Goal: Book appointment/travel/reservation

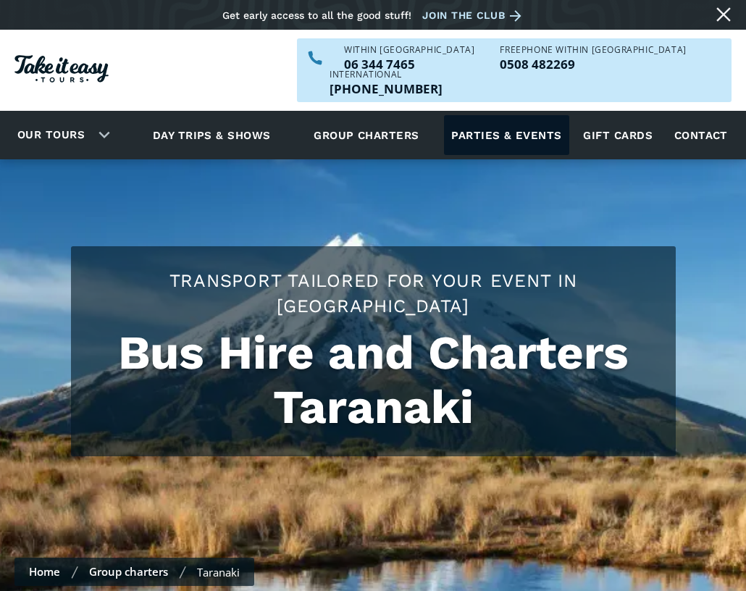
click at [530, 115] on link "Parties & events" at bounding box center [506, 135] width 125 height 40
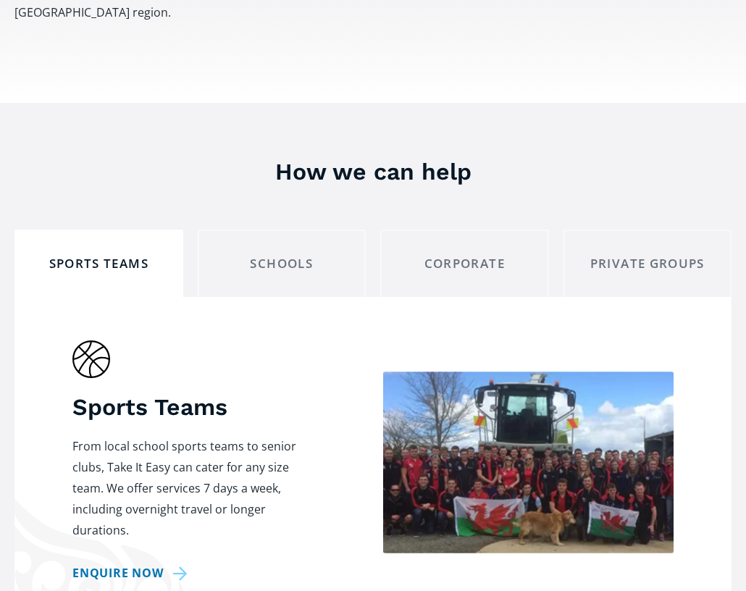
scroll to position [941, 0]
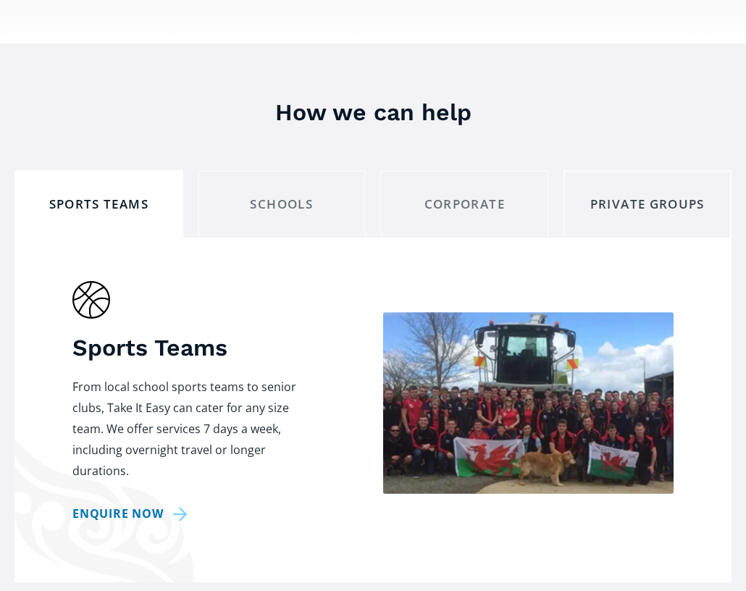
click at [652, 193] on div "Private Groups" at bounding box center [648, 204] width 144 height 22
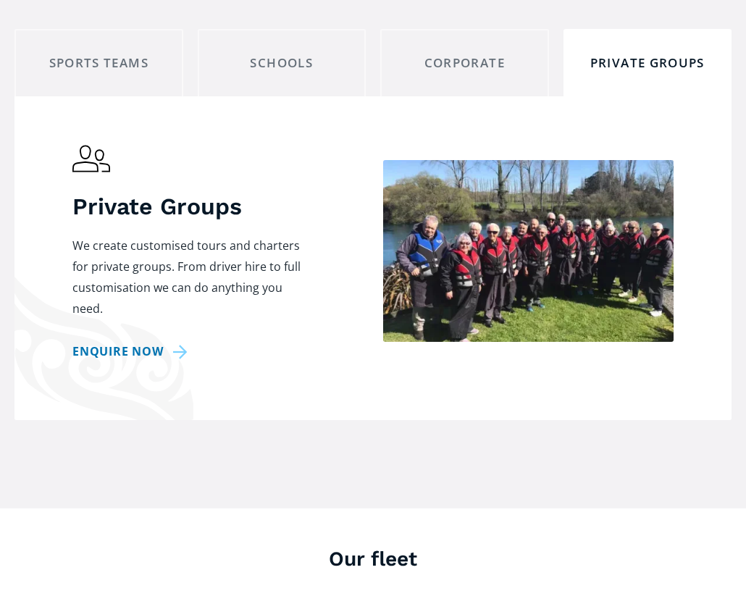
scroll to position [1086, 0]
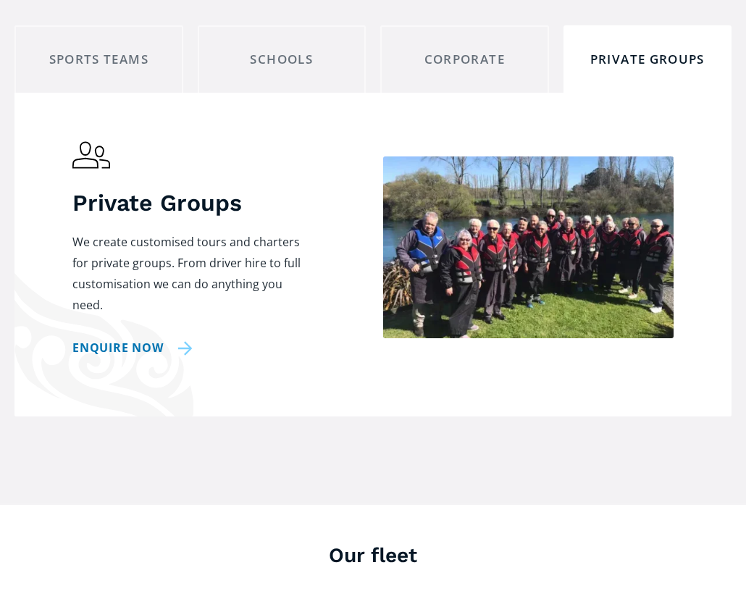
click at [160, 337] on link "Enquire now" at bounding box center [132, 347] width 120 height 21
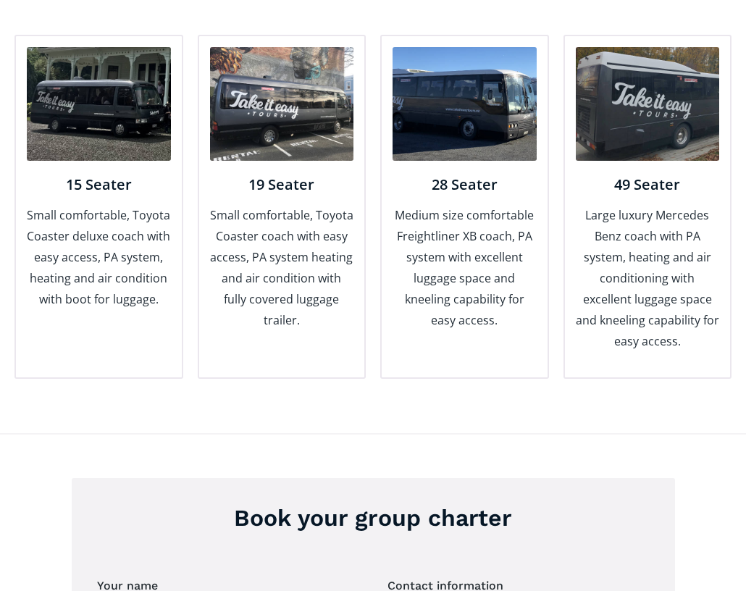
scroll to position [1591, 0]
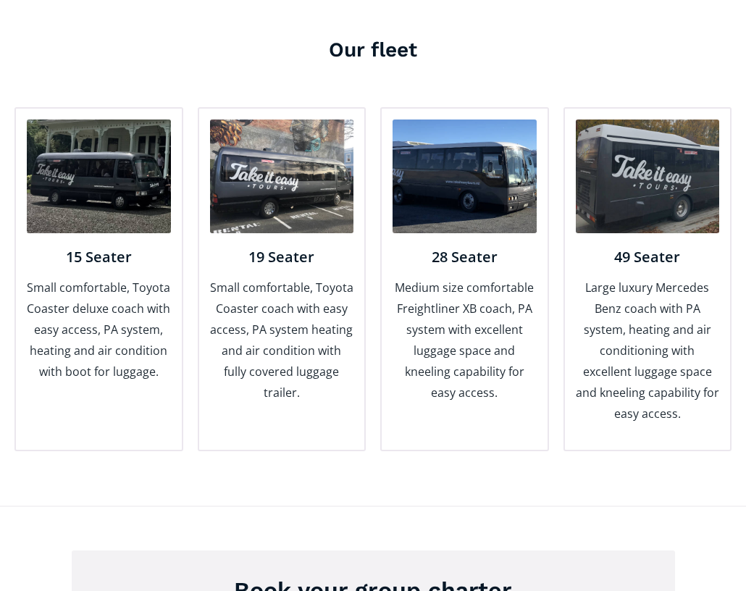
click at [106, 134] on img at bounding box center [99, 176] width 144 height 114
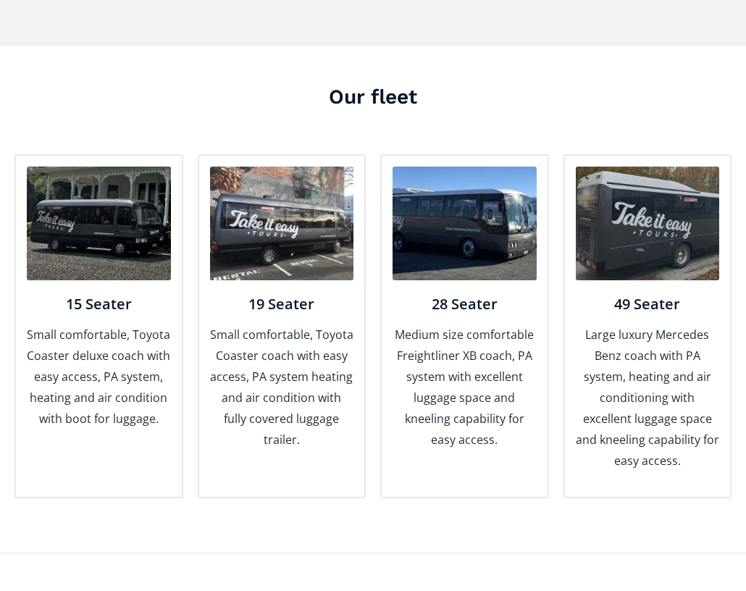
scroll to position [1519, 0]
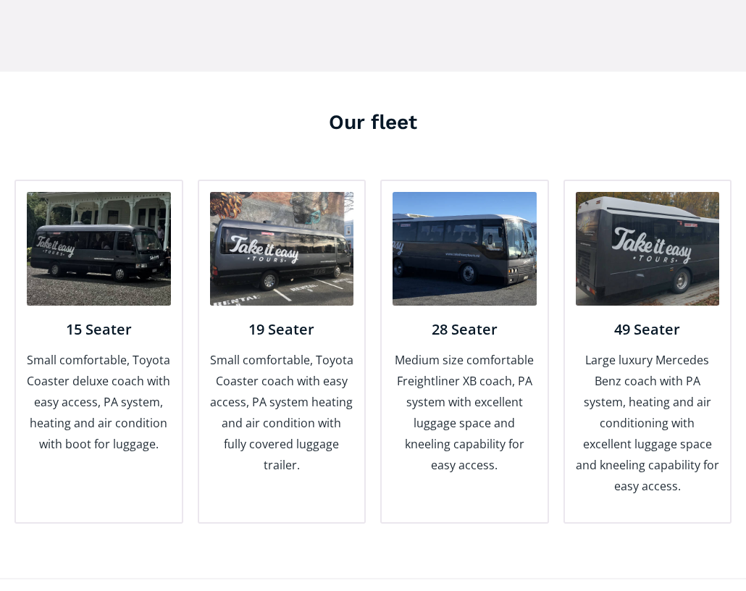
scroll to position [1086, 0]
